Goal: Find specific page/section: Find specific page/section

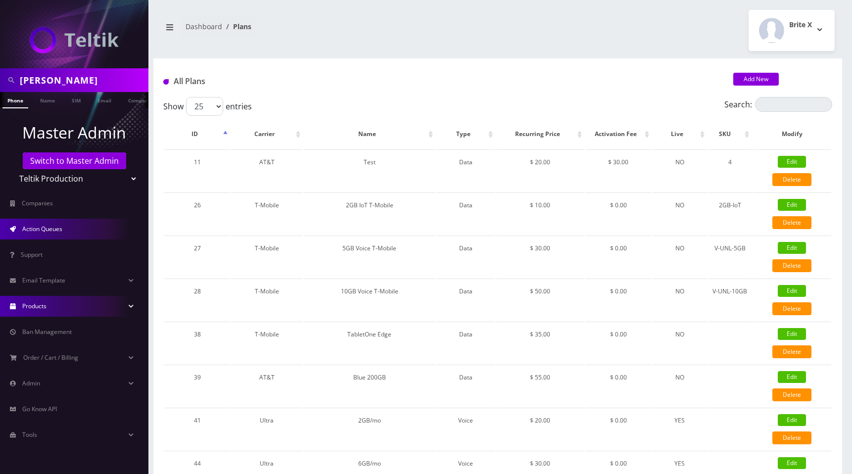
click at [32, 232] on span "Action Queues" at bounding box center [42, 229] width 40 height 8
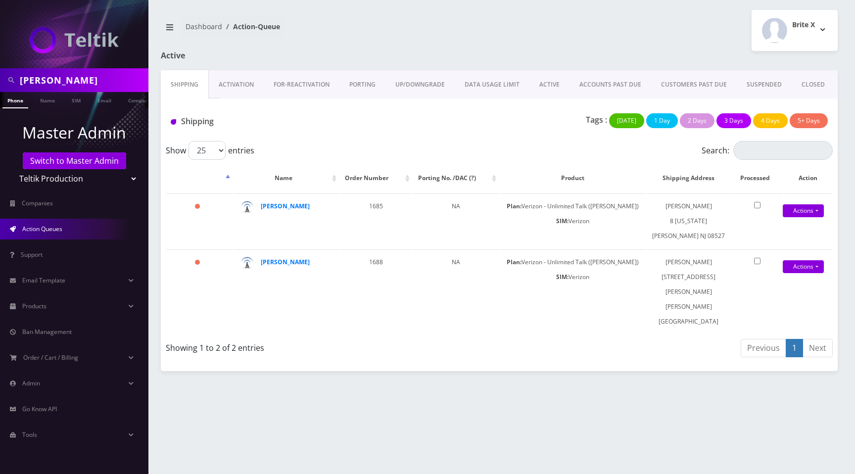
click at [539, 28] on div "Brite X Logout" at bounding box center [673, 30] width 346 height 41
click at [51, 181] on select "Teltik Production My Link Mobile VennMobile Unlimited Advanced LTE Rexing Inc D…" at bounding box center [74, 178] width 126 height 19
select select "15"
click at [11, 169] on select "Teltik Production My Link Mobile VennMobile Unlimited Advanced LTE Rexing Inc D…" at bounding box center [74, 178] width 126 height 19
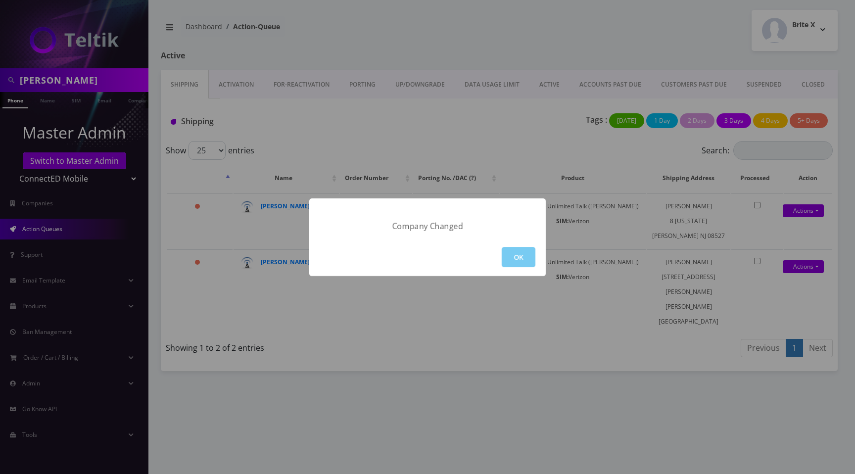
click at [520, 257] on button "OK" at bounding box center [519, 257] width 34 height 20
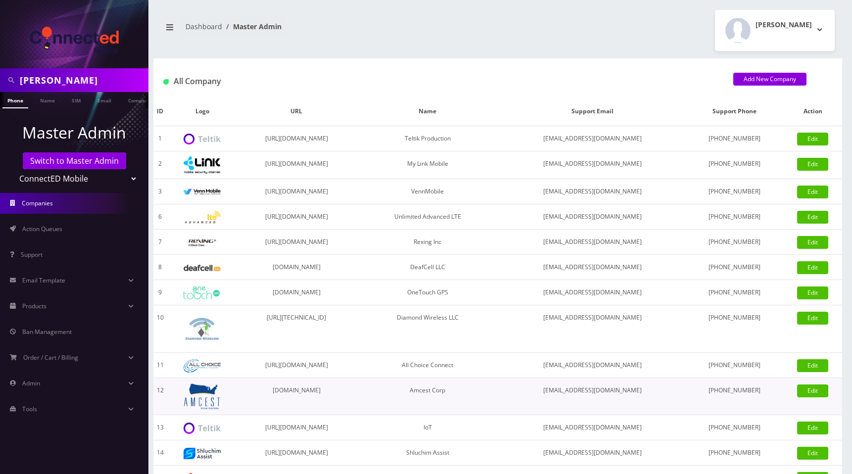
scroll to position [205, 0]
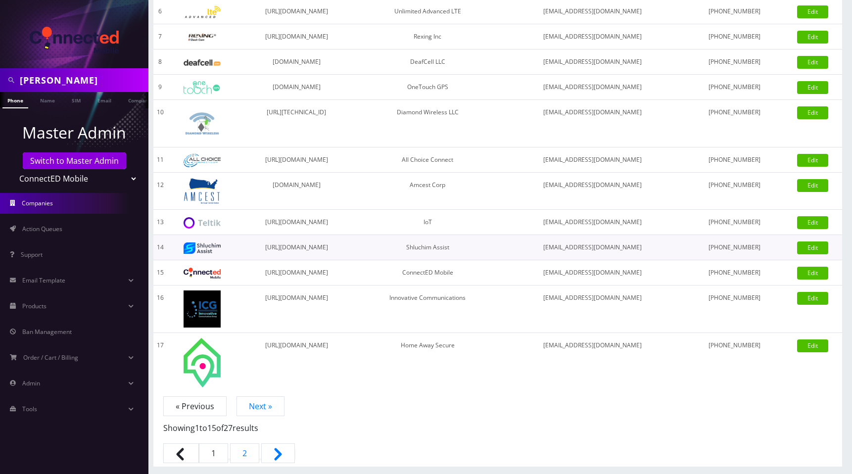
drag, startPoint x: 54, startPoint y: 230, endPoint x: 310, endPoint y: 258, distance: 257.1
click at [54, 230] on span "Action Queues" at bounding box center [42, 229] width 40 height 8
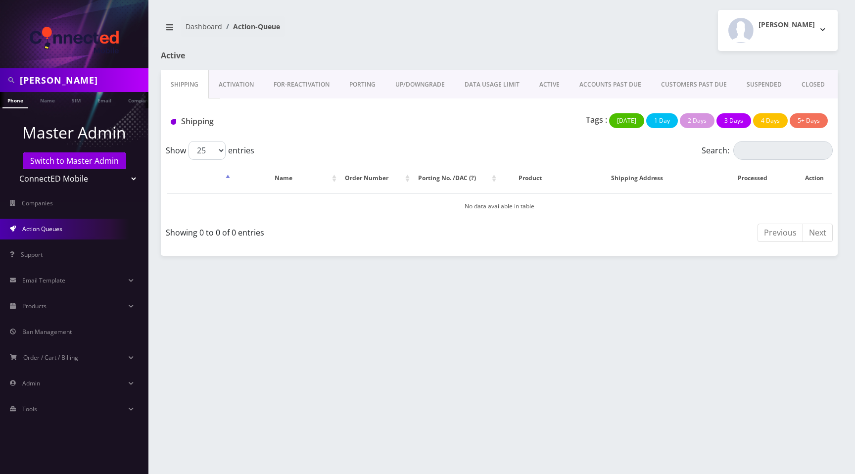
click at [226, 88] on link "Activation" at bounding box center [236, 84] width 55 height 29
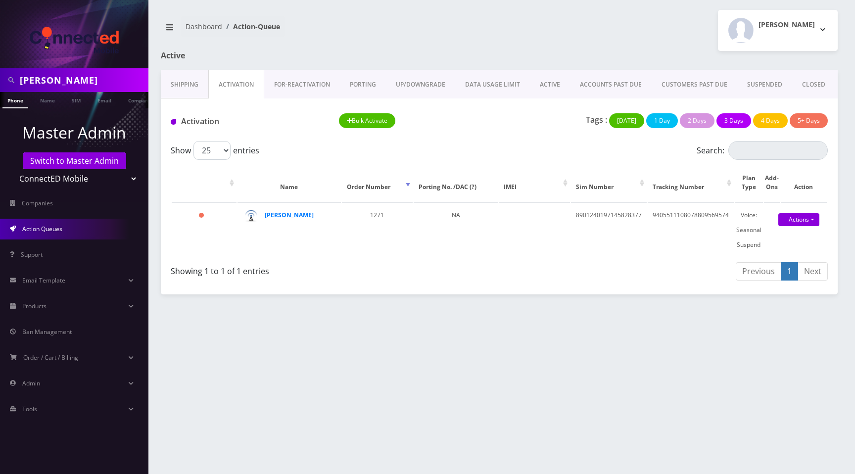
click at [550, 87] on link "ACTIVE" at bounding box center [550, 84] width 40 height 29
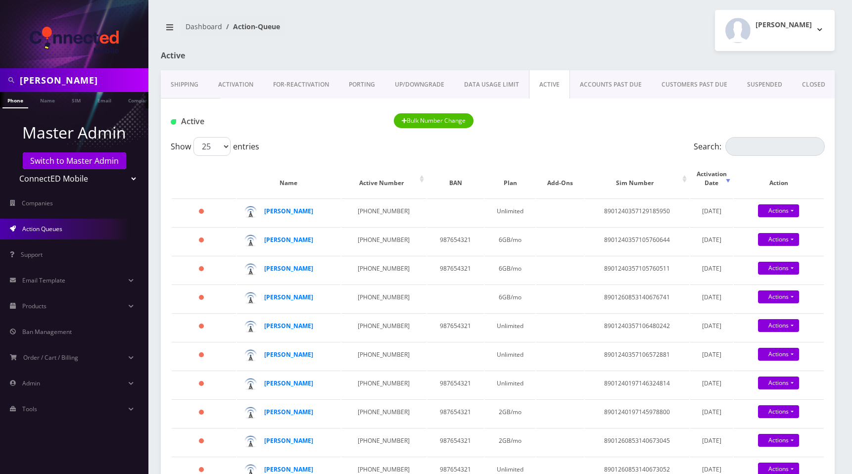
click at [586, 13] on div "Andie Kaplan Logout" at bounding box center [670, 30] width 345 height 41
click at [625, 39] on div "Andie Kaplan Logout" at bounding box center [670, 30] width 345 height 41
